Goal: Find specific page/section: Find specific page/section

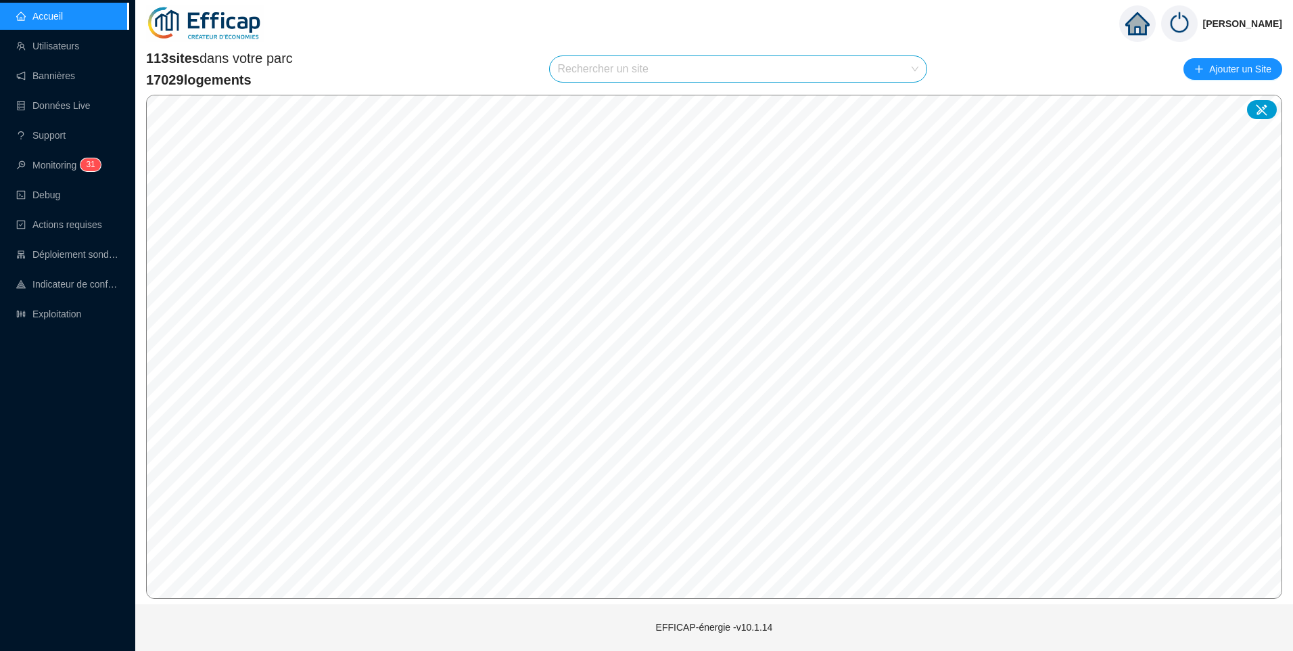
click at [641, 78] on input "search" at bounding box center [732, 69] width 349 height 26
type input "banv"
click at [902, 102] on icon at bounding box center [902, 101] width 9 height 9
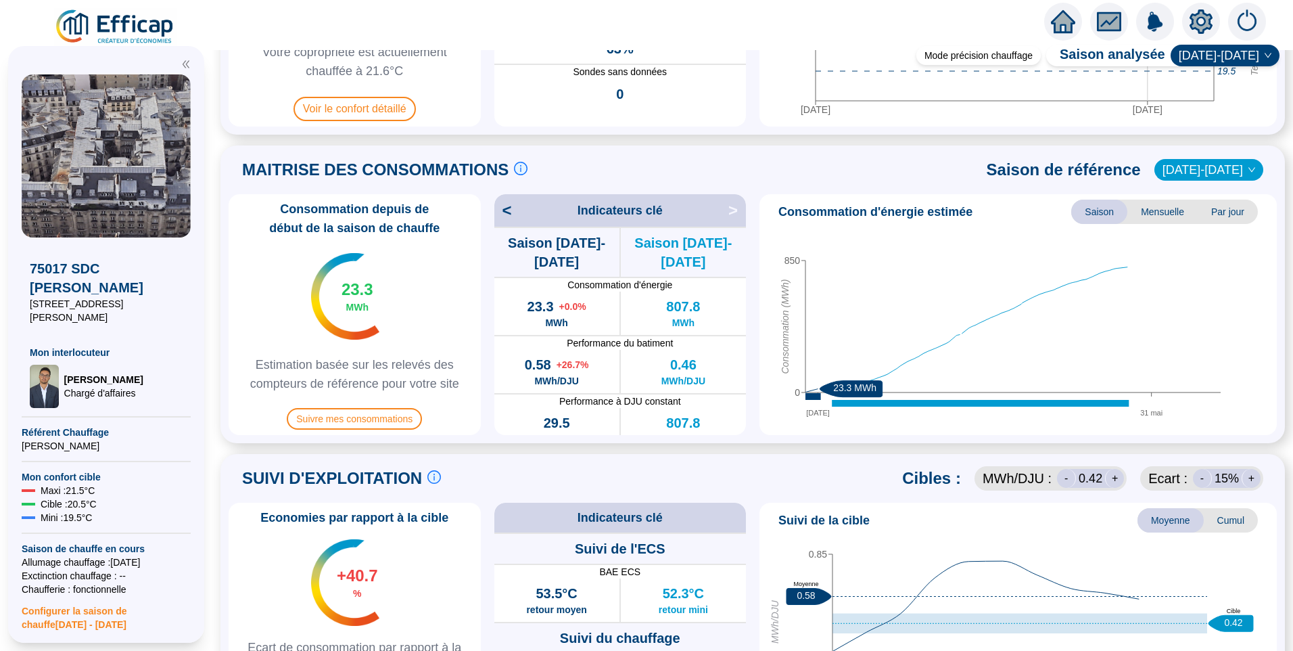
scroll to position [338, 0]
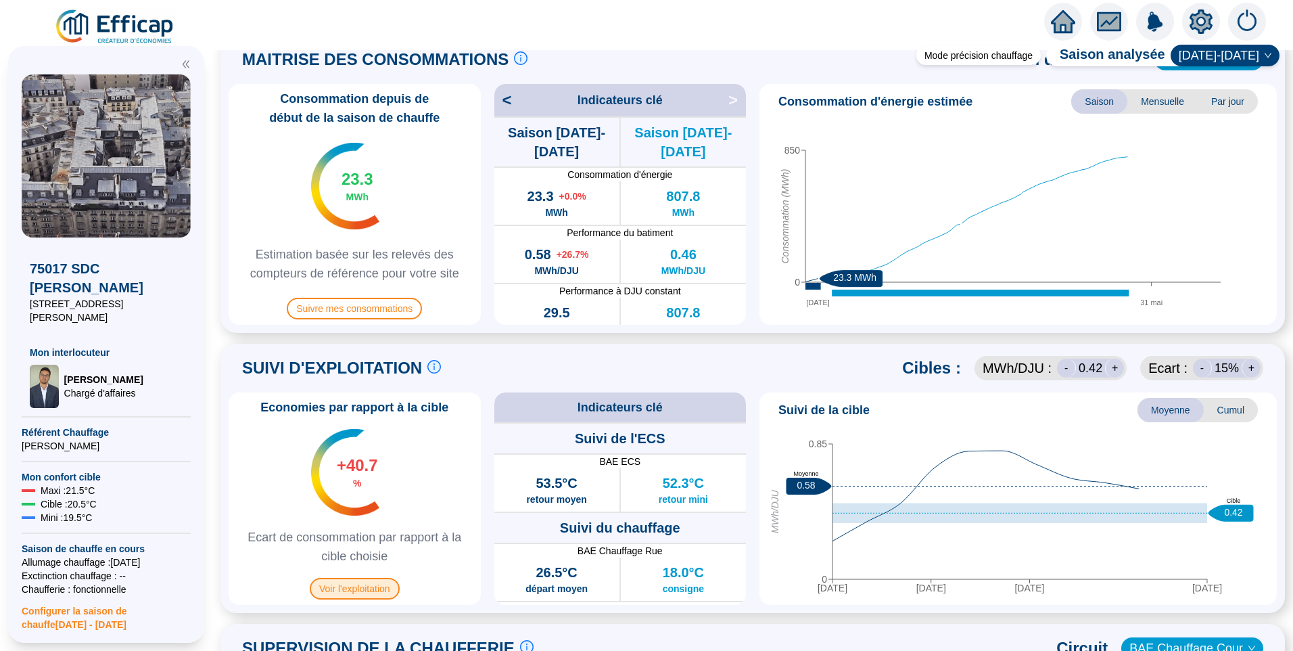
click at [373, 595] on span "Voir l'exploitation" at bounding box center [355, 589] width 90 height 22
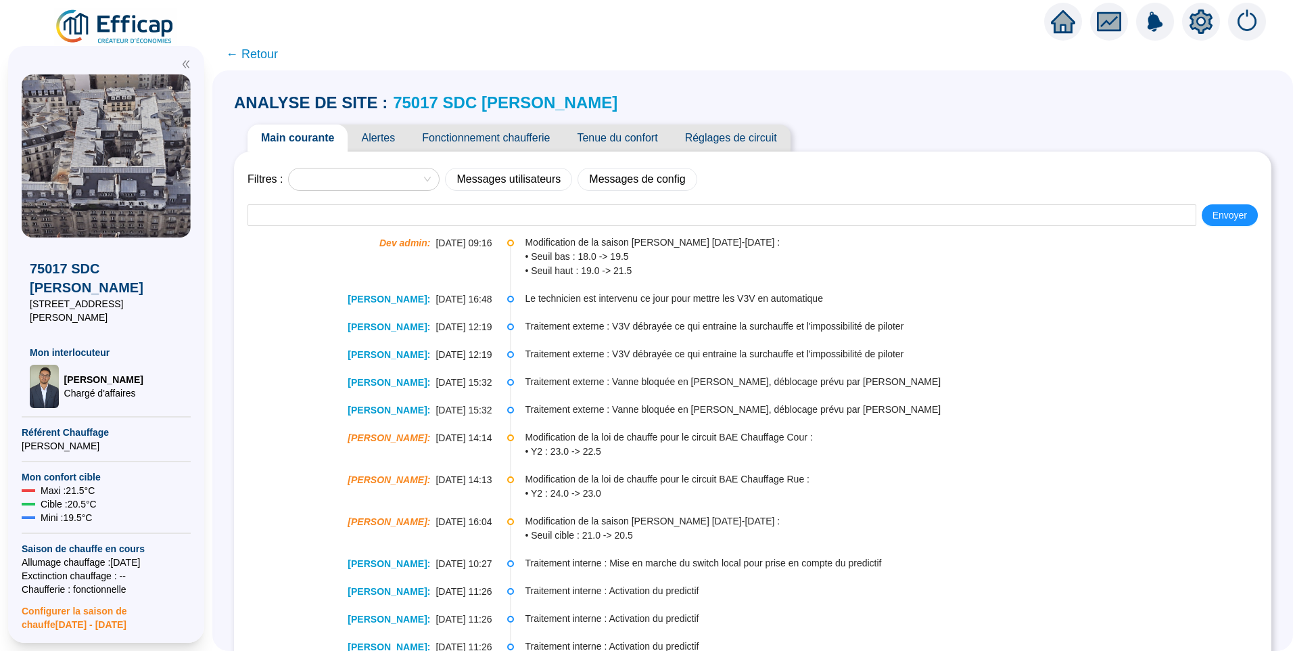
click at [489, 137] on span "Fonctionnement chaufferie" at bounding box center [486, 137] width 155 height 27
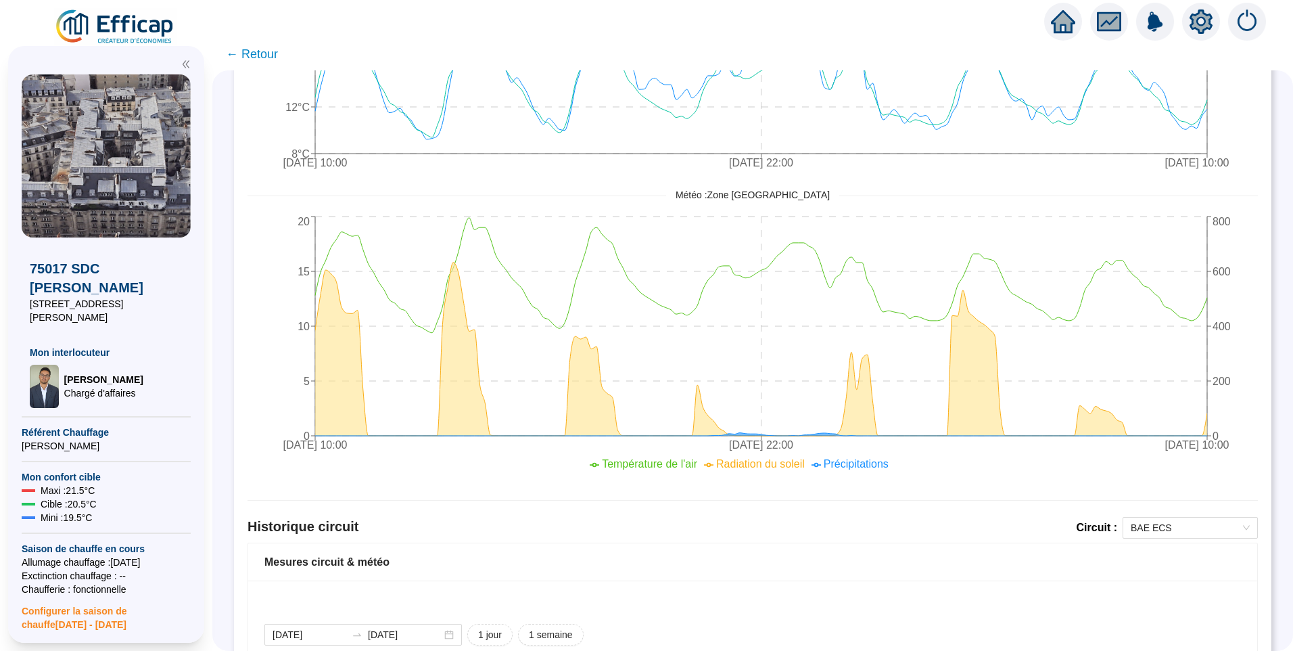
scroll to position [812, 0]
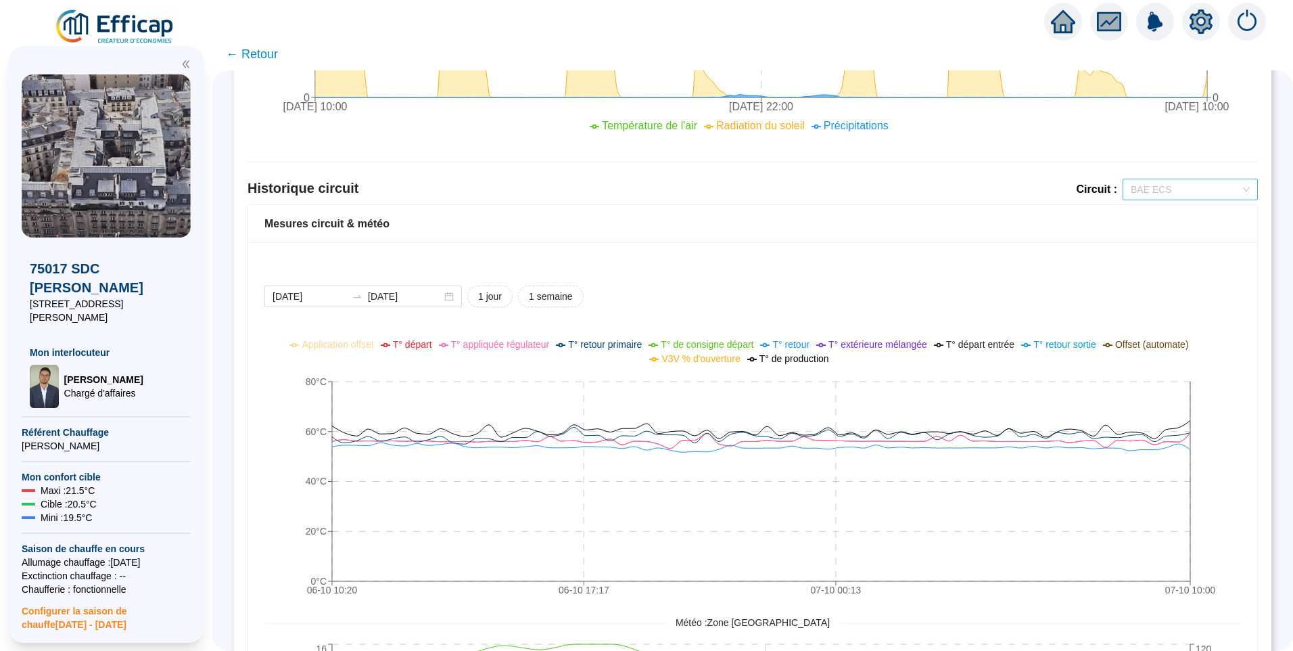
click at [1131, 196] on span "BAE ECS" at bounding box center [1190, 189] width 119 height 20
click at [1151, 244] on div "BAE Chauffage Rue" at bounding box center [1181, 238] width 114 height 14
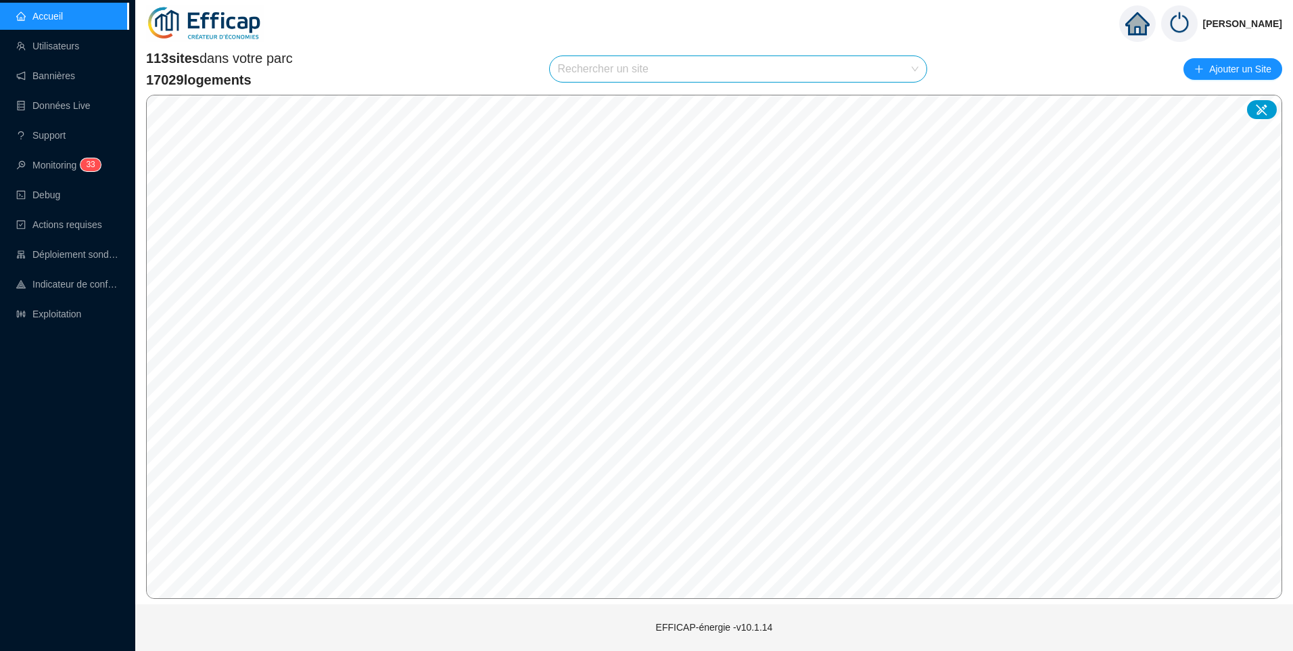
click at [595, 70] on input "search" at bounding box center [732, 69] width 349 height 26
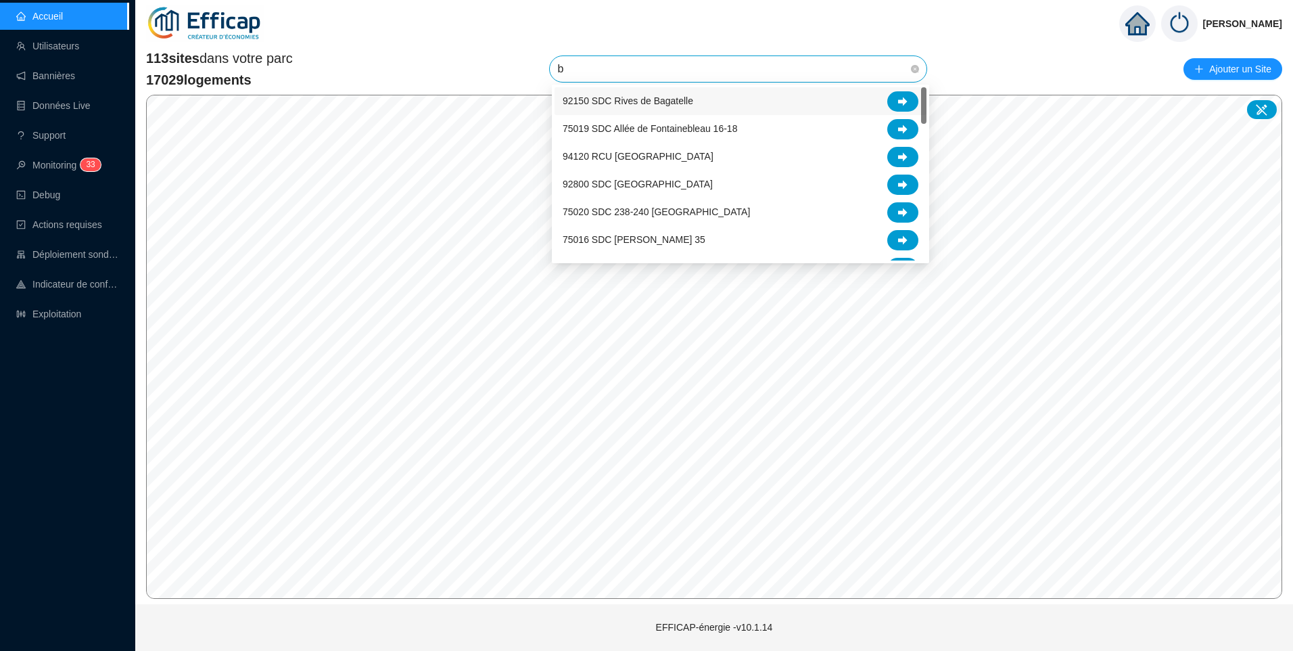
type input "ba"
click at [904, 212] on icon at bounding box center [902, 212] width 9 height 9
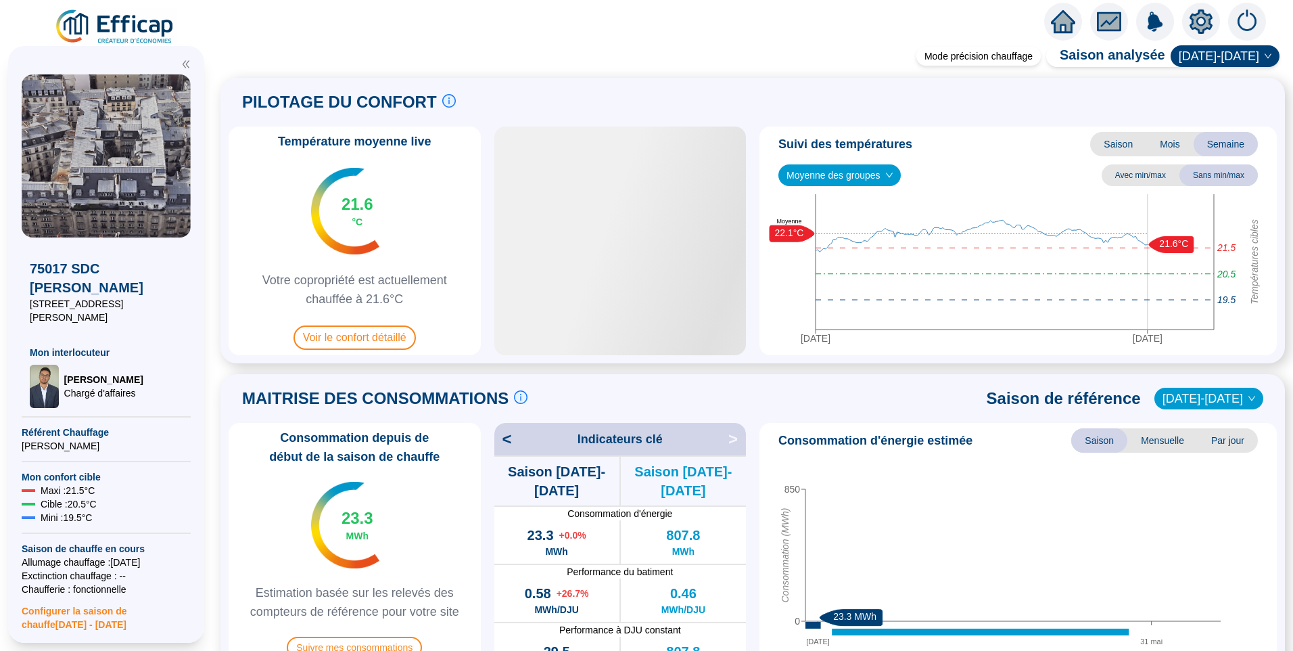
scroll to position [338, 0]
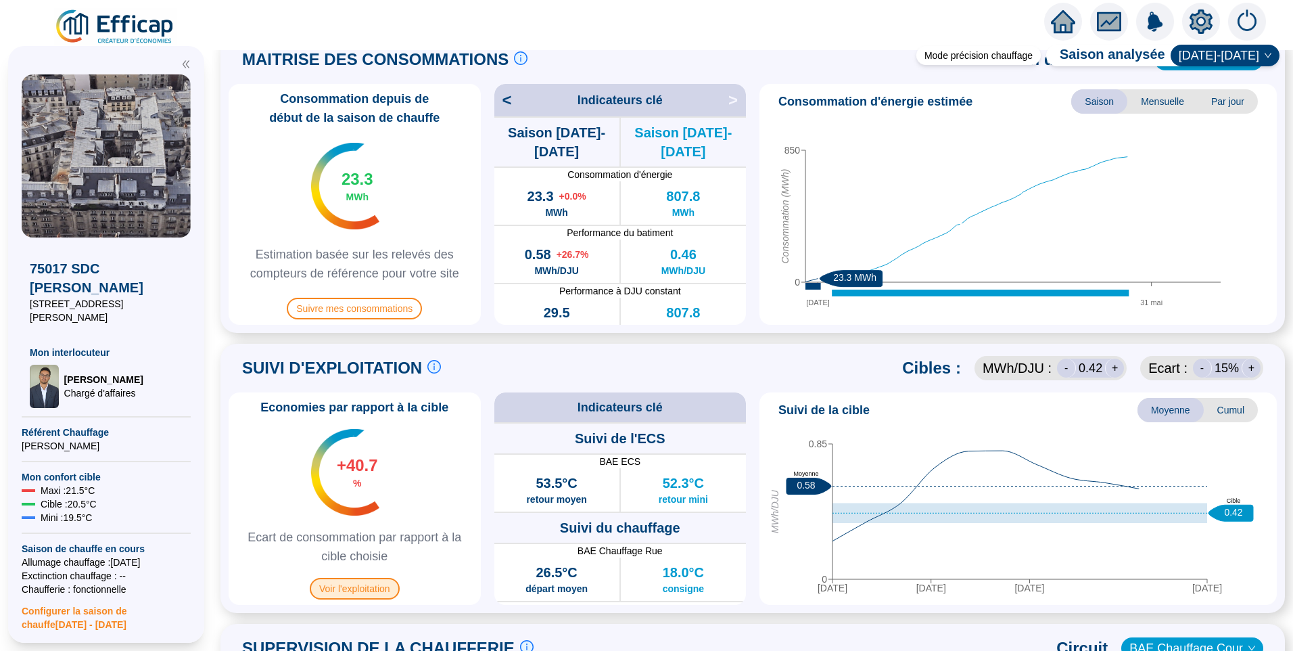
click at [387, 588] on span "Voir l'exploitation" at bounding box center [355, 589] width 90 height 22
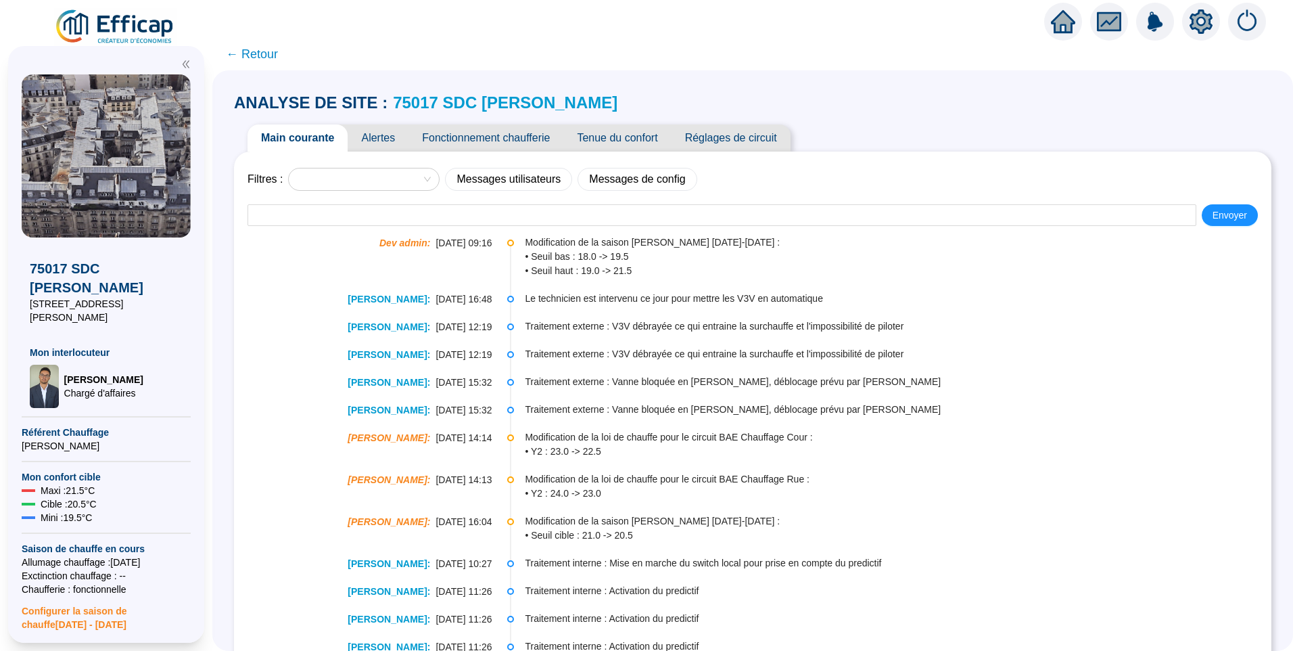
click at [609, 141] on span "Tenue du confort" at bounding box center [618, 137] width 108 height 27
